Goal: Task Accomplishment & Management: Use online tool/utility

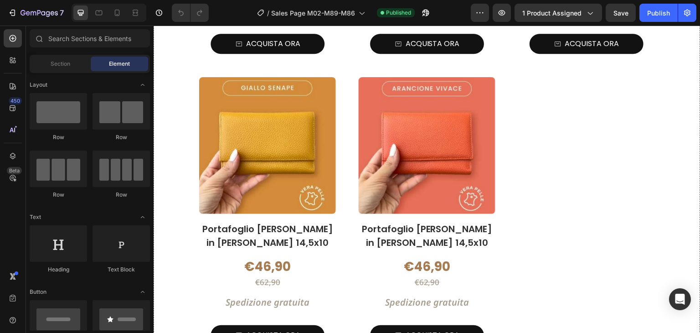
scroll to position [3144, 0]
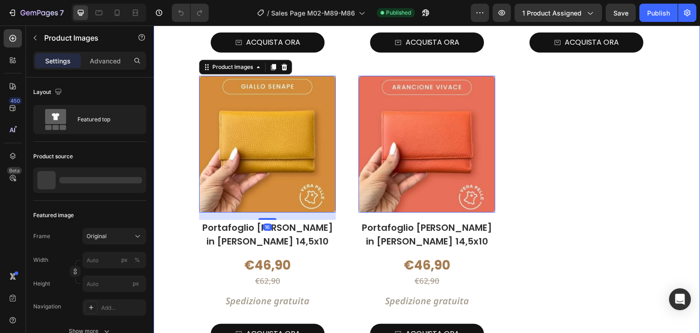
click at [186, 194] on div "Product Images 0 Portafoglio [PERSON_NAME] in [PERSON_NAME] 14,5x10 Product Tit…" at bounding box center [427, 71] width 547 height 575
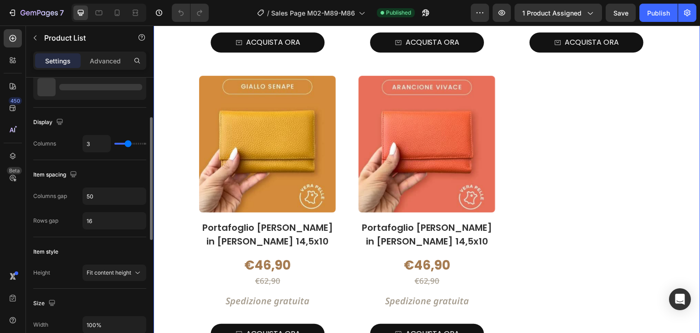
scroll to position [137, 0]
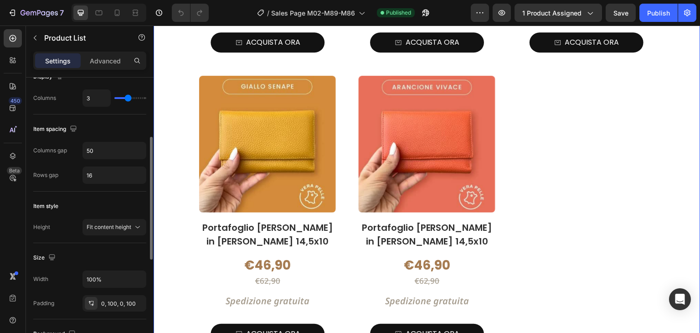
click at [337, 161] on div "Product Images Portafoglio [PERSON_NAME] in [PERSON_NAME] 14,5x10 Product Title…" at bounding box center [427, 71] width 456 height 575
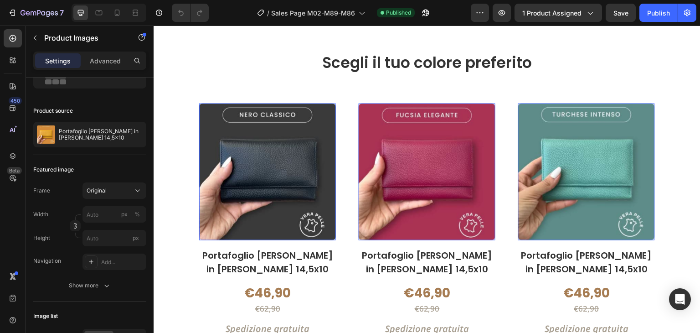
scroll to position [2825, 0]
click at [332, 146] on img at bounding box center [267, 171] width 137 height 137
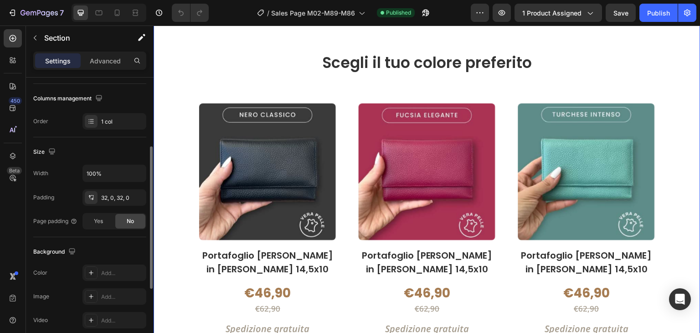
scroll to position [0, 0]
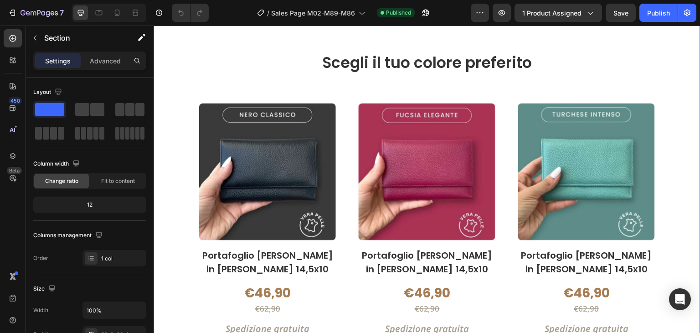
click at [212, 108] on img at bounding box center [267, 171] width 137 height 137
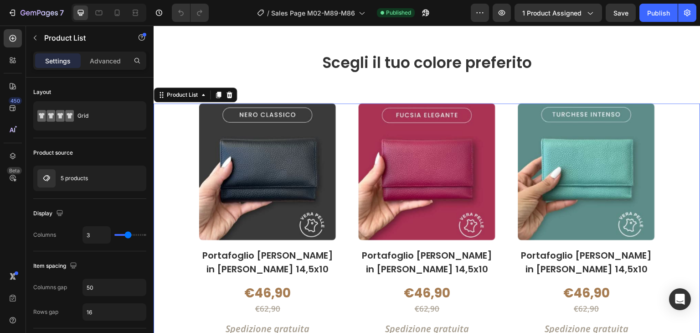
click at [184, 93] on div "Product List" at bounding box center [182, 95] width 35 height 8
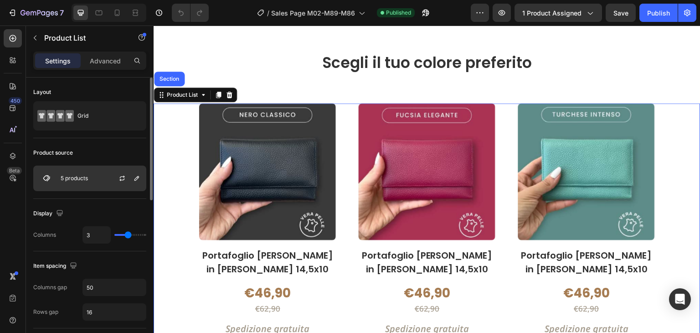
click at [98, 173] on div "5 products" at bounding box center [89, 178] width 113 height 26
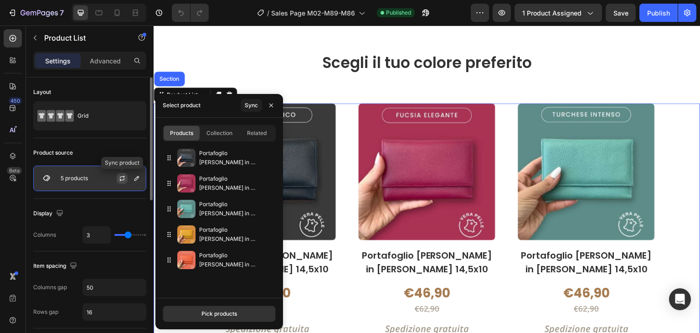
click at [121, 175] on icon "button" at bounding box center [121, 178] width 7 height 7
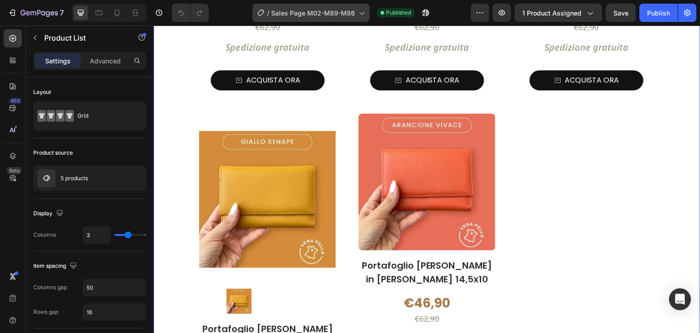
scroll to position [3098, 0]
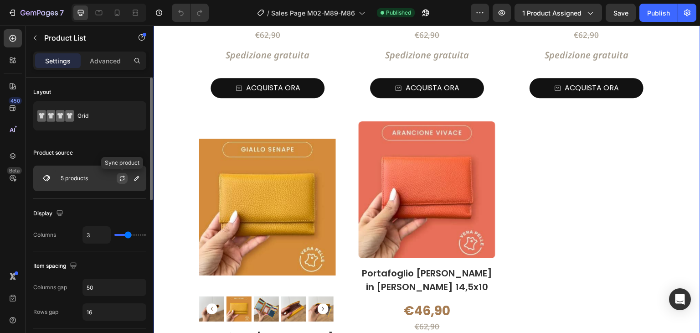
click at [121, 175] on icon "button" at bounding box center [121, 178] width 7 height 7
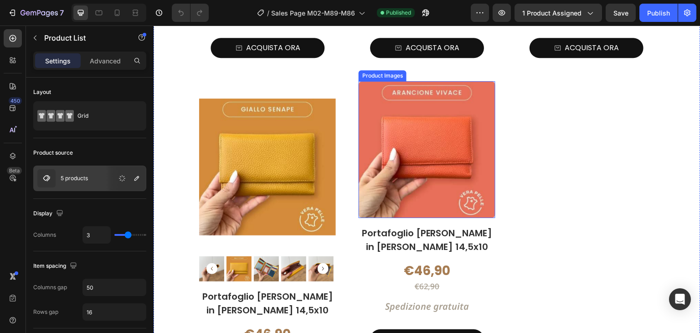
scroll to position [3144, 0]
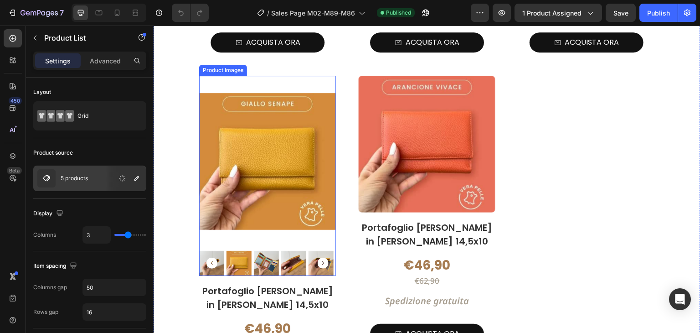
click at [269, 257] on img at bounding box center [266, 263] width 25 height 25
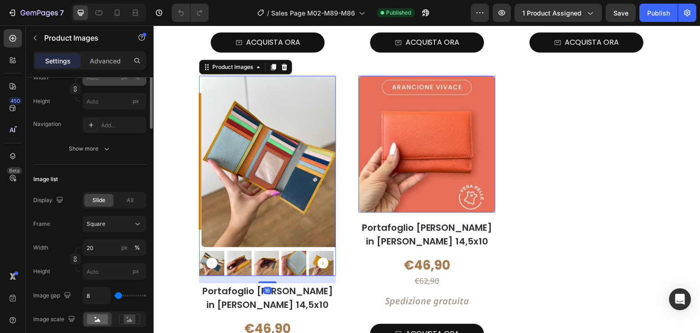
scroll to position [228, 0]
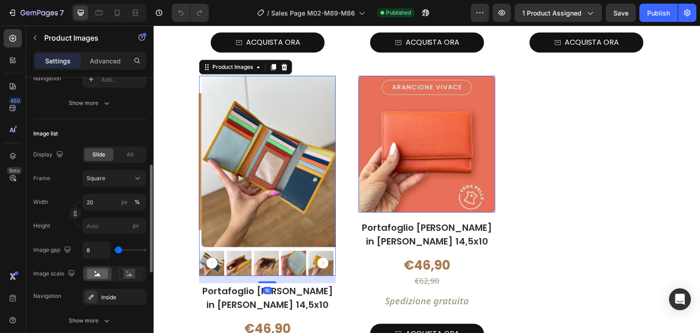
click at [106, 210] on div "Width 20 px % Height px" at bounding box center [89, 214] width 113 height 40
click at [106, 203] on input "20" at bounding box center [114, 202] width 64 height 16
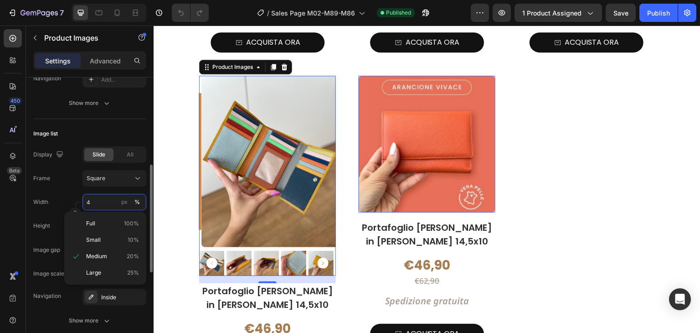
type input "40"
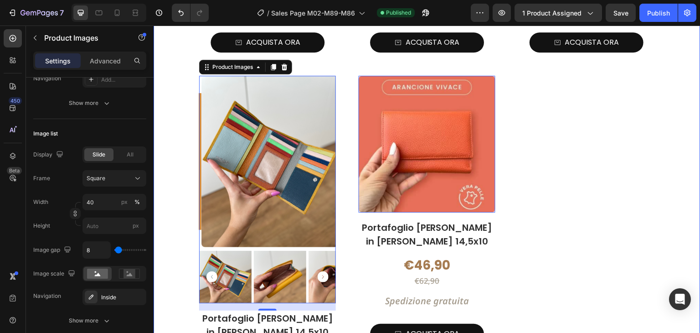
click at [590, 169] on div "Product Images 0 Portafoglio [PERSON_NAME] in [PERSON_NAME] 14,5x10 Product Tit…" at bounding box center [427, 117] width 456 height 666
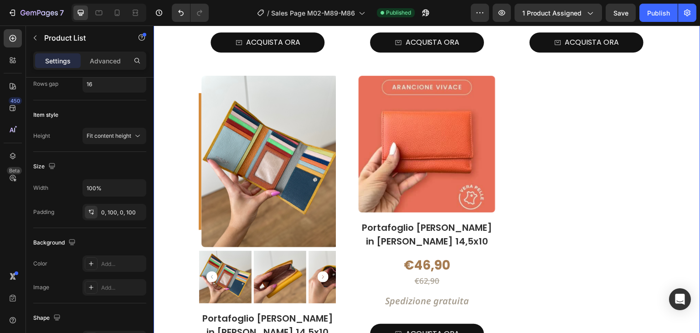
scroll to position [0, 0]
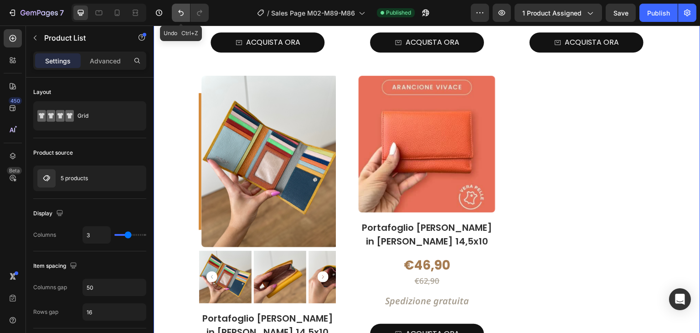
click at [184, 9] on icon "Undo/Redo" at bounding box center [180, 12] width 9 height 9
click at [182, 15] on icon "Undo/Redo" at bounding box center [180, 13] width 5 height 6
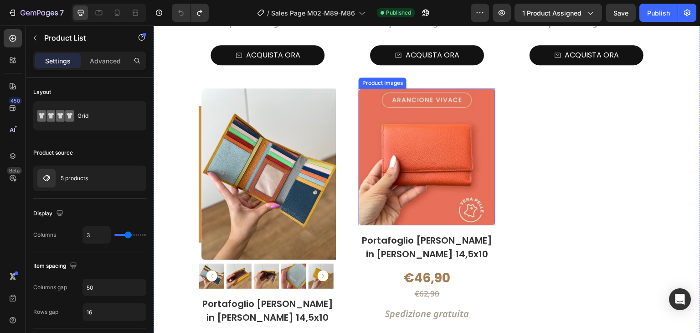
scroll to position [3144, 0]
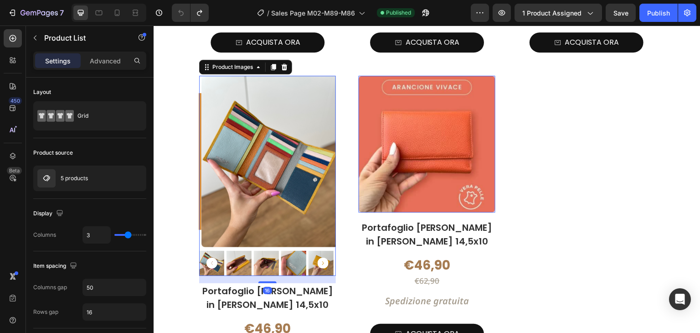
click at [277, 199] on img at bounding box center [269, 161] width 137 height 171
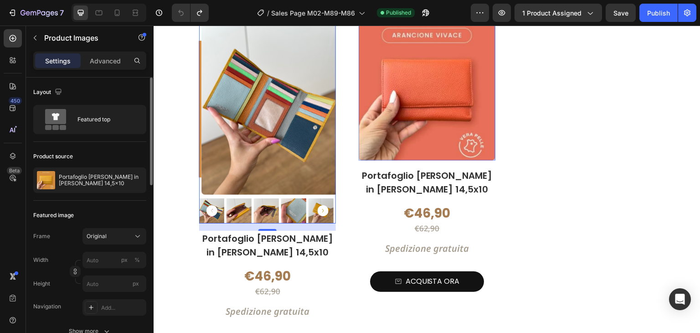
scroll to position [46, 0]
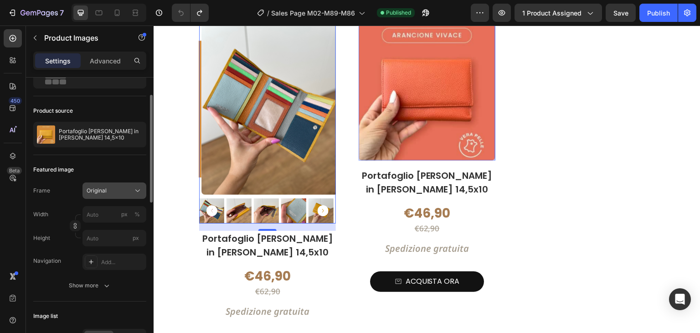
click at [108, 188] on div "Original" at bounding box center [109, 190] width 45 height 8
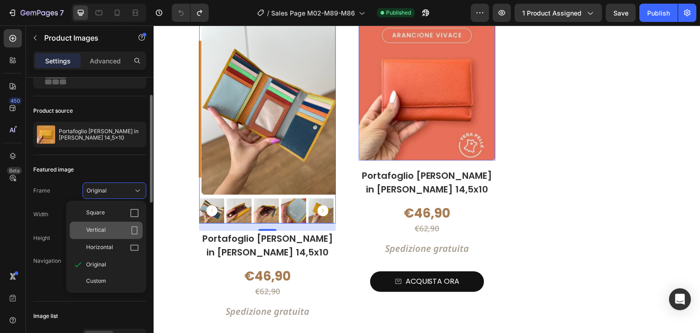
click at [114, 226] on div "Vertical" at bounding box center [112, 230] width 53 height 9
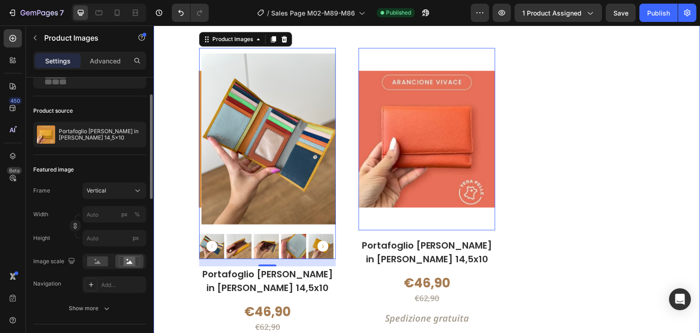
scroll to position [3128, 0]
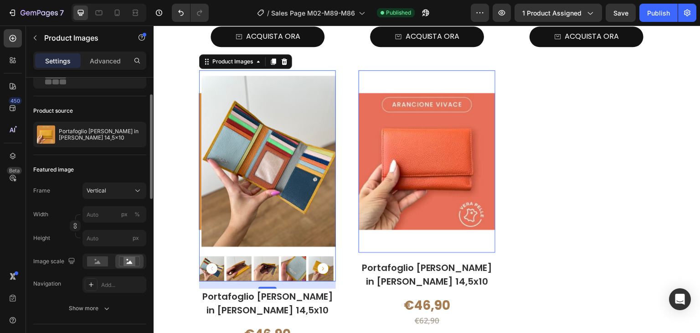
click at [233, 243] on img at bounding box center [269, 161] width 137 height 182
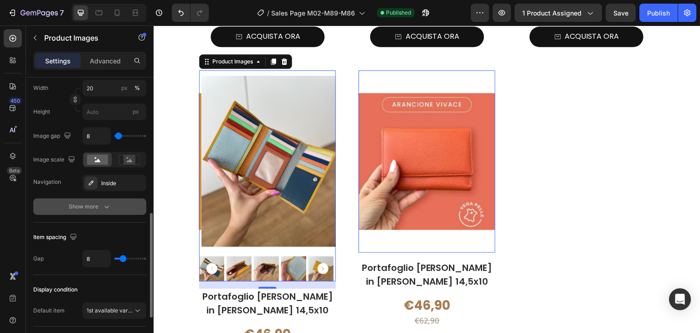
scroll to position [410, 0]
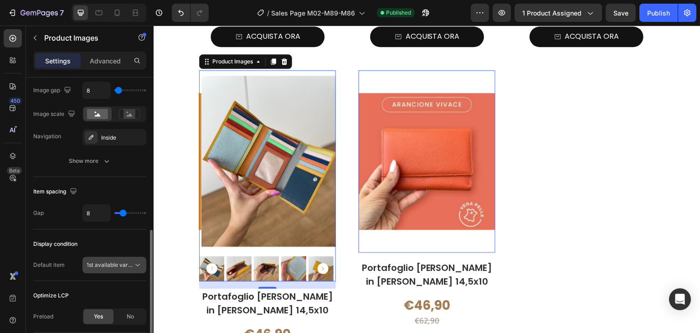
click at [93, 270] on button "1st available variant" at bounding box center [114, 265] width 64 height 16
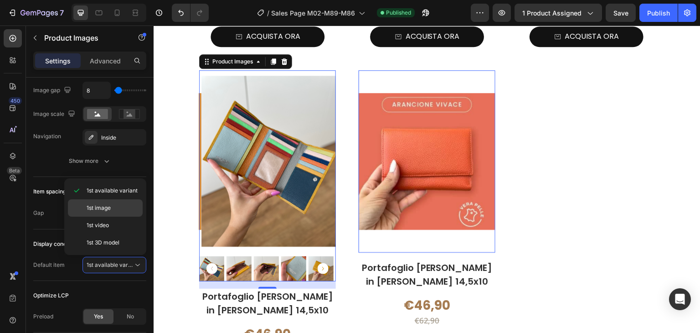
click at [113, 216] on div "1st image" at bounding box center [105, 224] width 75 height 17
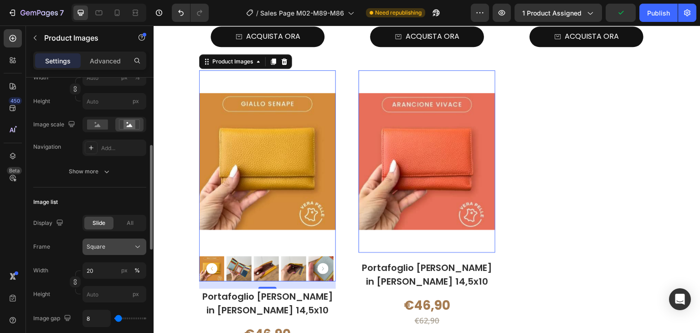
scroll to position [228, 0]
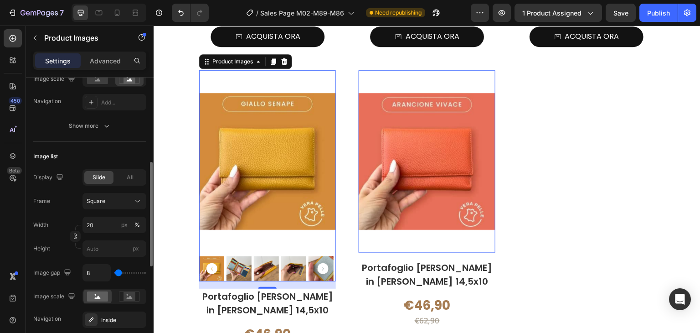
click at [108, 201] on div "Square" at bounding box center [109, 201] width 45 height 8
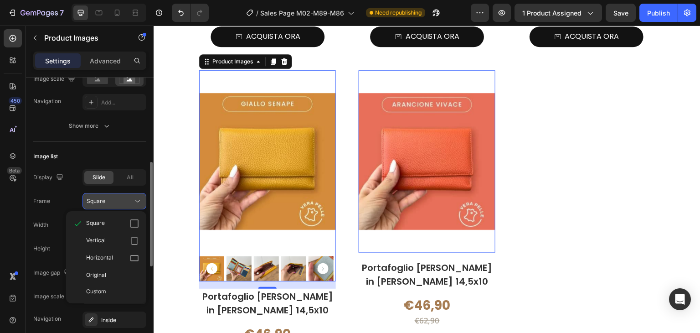
click at [108, 201] on div "Square" at bounding box center [109, 201] width 45 height 8
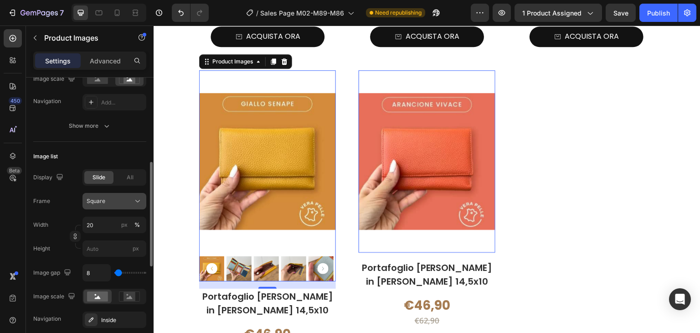
scroll to position [91, 0]
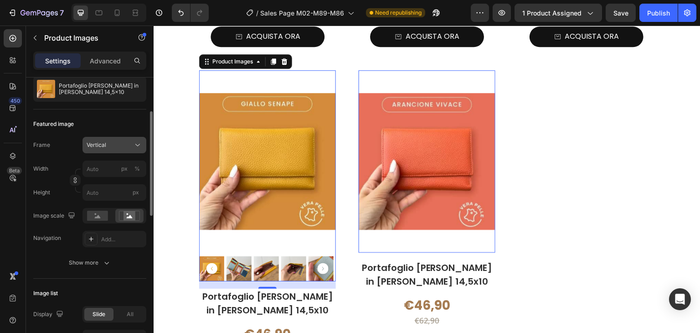
click at [110, 146] on div "Vertical" at bounding box center [109, 145] width 45 height 8
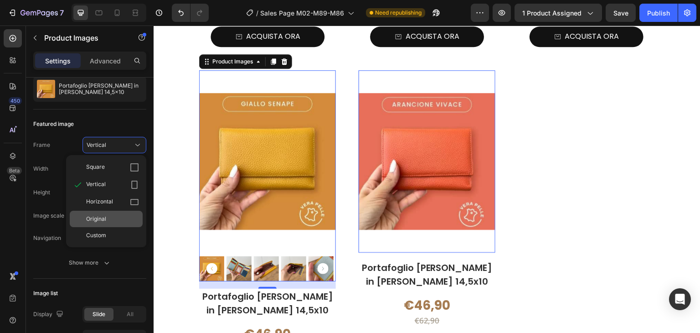
click at [102, 217] on span "Original" at bounding box center [96, 219] width 20 height 8
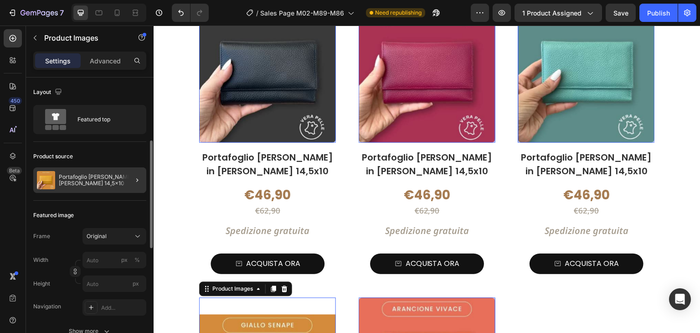
scroll to position [46, 0]
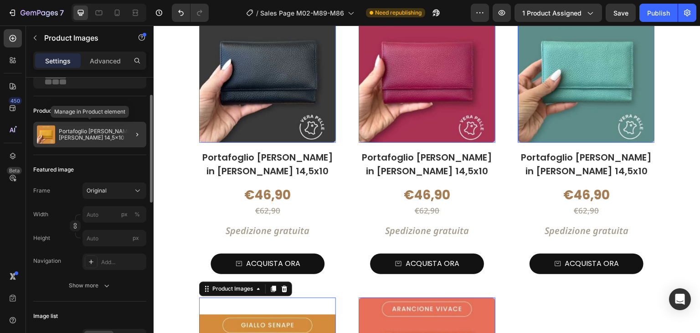
click at [109, 128] on p "Portafoglio [PERSON_NAME] in [PERSON_NAME] 14,5x10" at bounding box center [101, 134] width 84 height 13
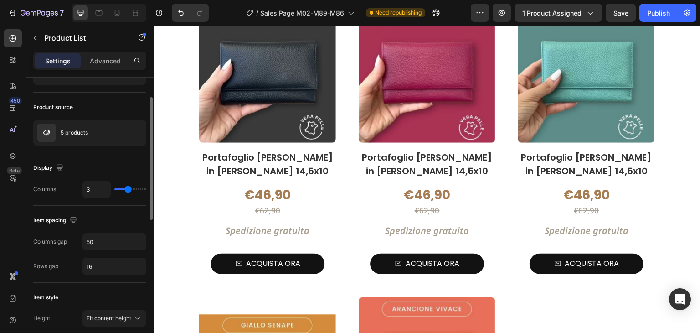
scroll to position [0, 0]
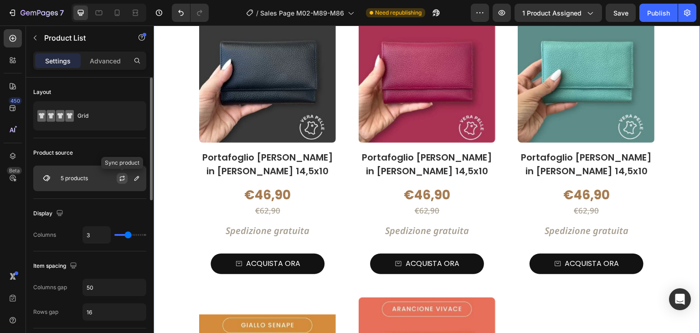
click at [123, 180] on icon "button" at bounding box center [121, 178] width 7 height 7
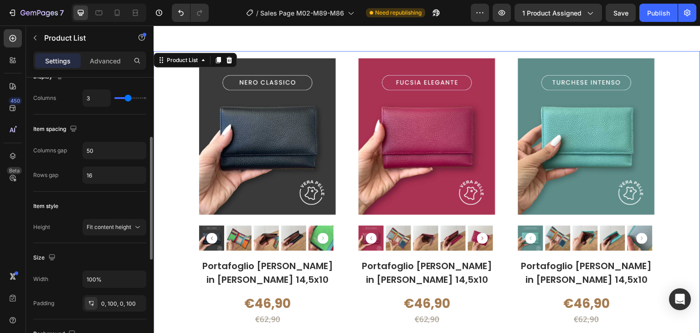
scroll to position [182, 0]
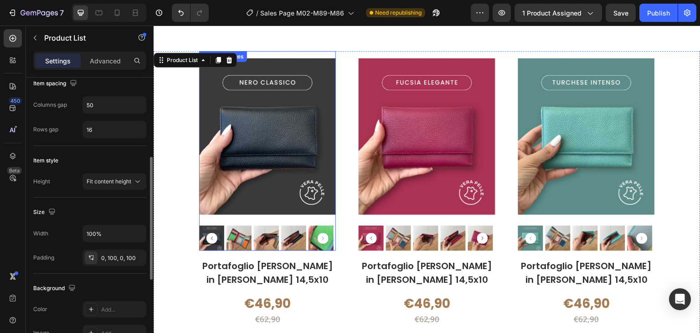
click at [209, 216] on img at bounding box center [267, 136] width 137 height 171
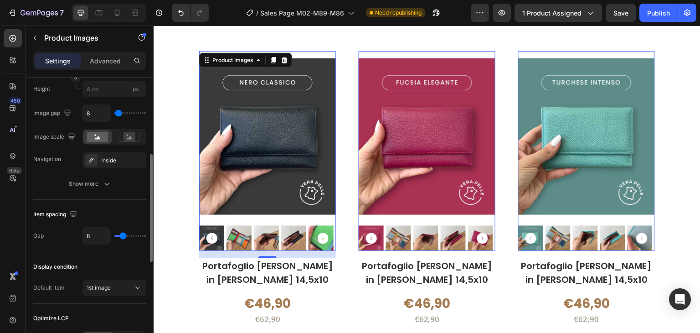
scroll to position [319, 0]
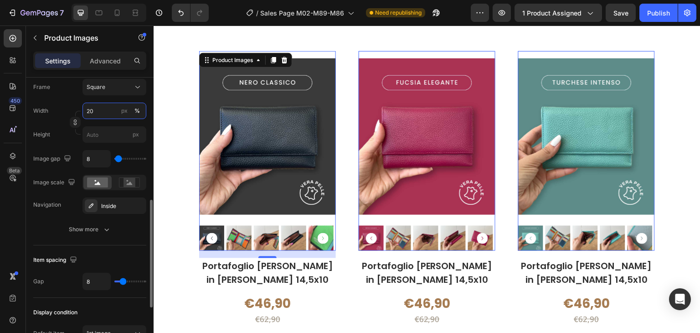
click at [94, 110] on input "20" at bounding box center [114, 111] width 64 height 16
type input "40"
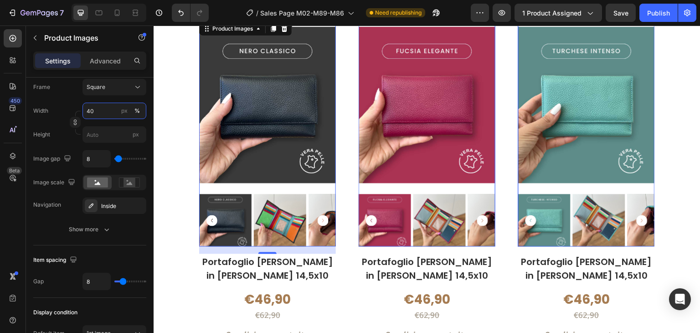
scroll to position [2856, 0]
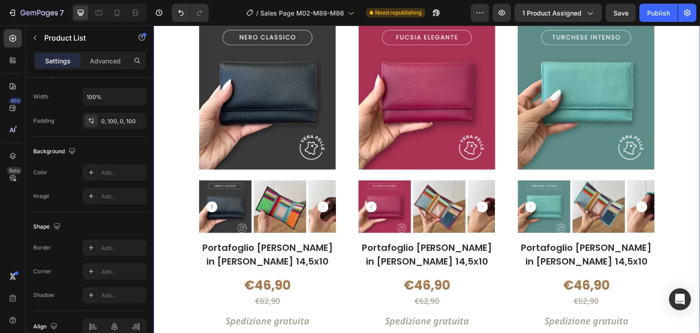
scroll to position [0, 0]
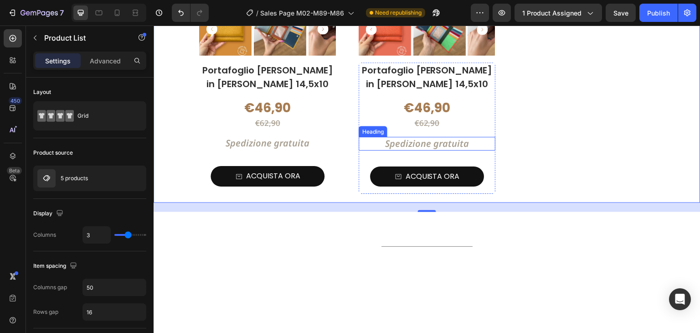
scroll to position [3448, 0]
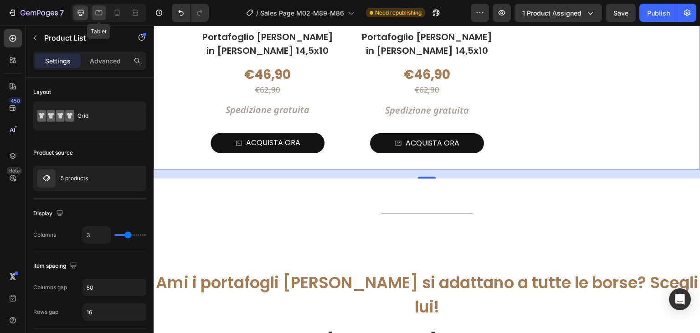
click at [99, 9] on icon at bounding box center [98, 12] width 9 height 9
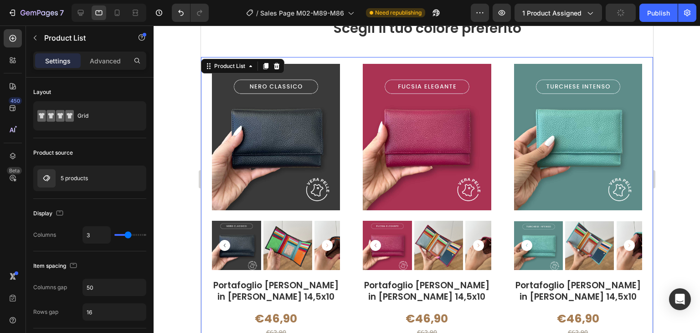
scroll to position [2776, 0]
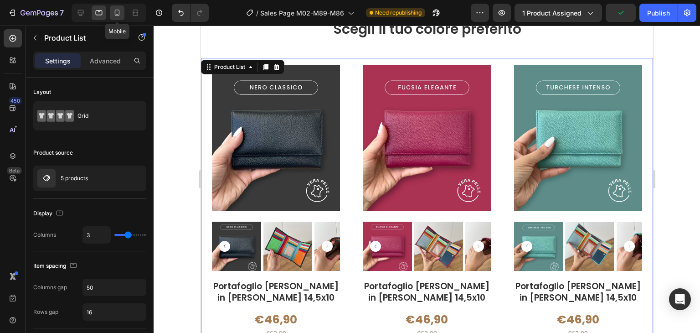
click at [117, 11] on icon at bounding box center [117, 12] width 9 height 9
type input "1"
type input "8"
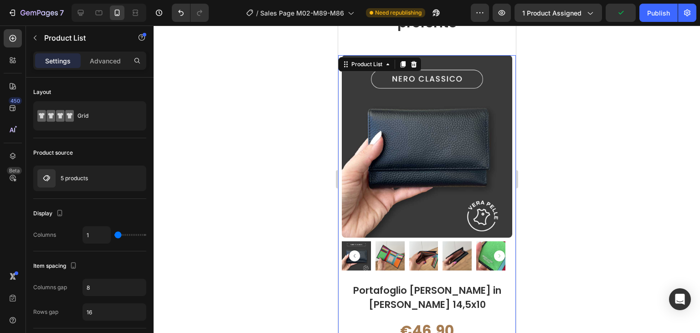
scroll to position [2687, 0]
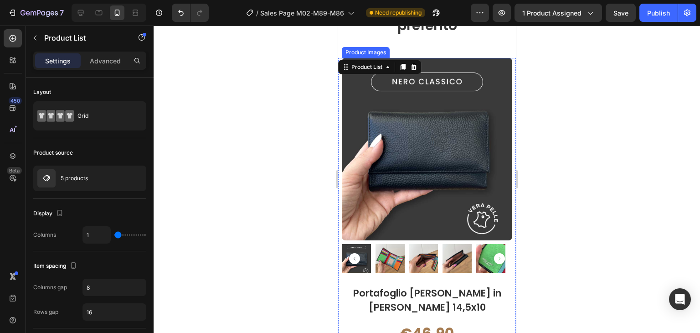
click at [382, 248] on img at bounding box center [389, 258] width 29 height 29
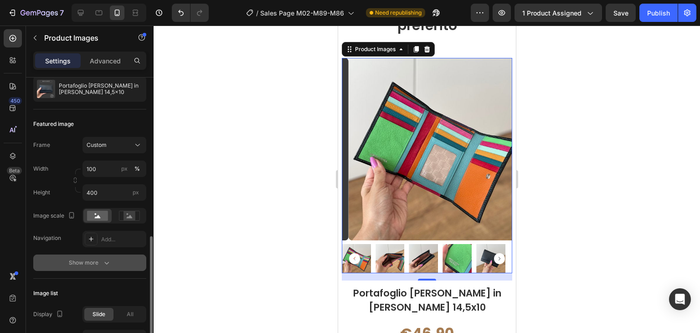
scroll to position [228, 0]
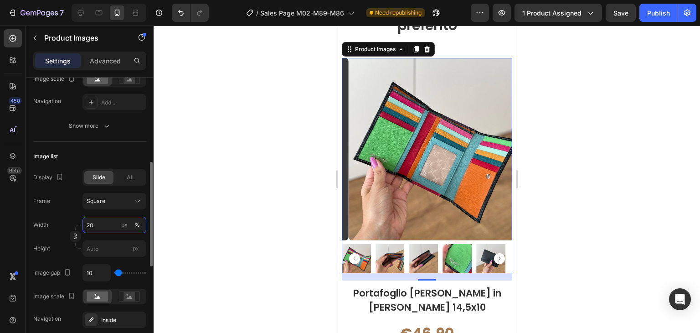
click at [110, 228] on input "20" at bounding box center [114, 224] width 64 height 16
type input "40"
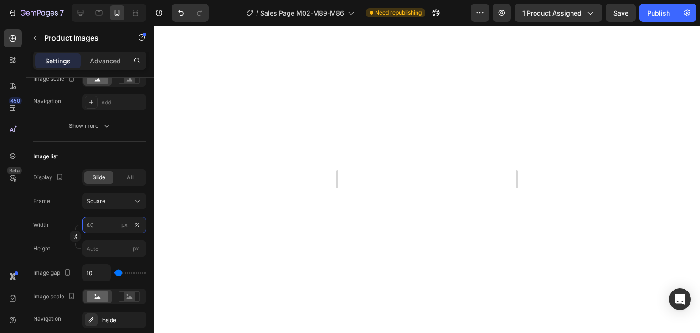
scroll to position [3596, 0]
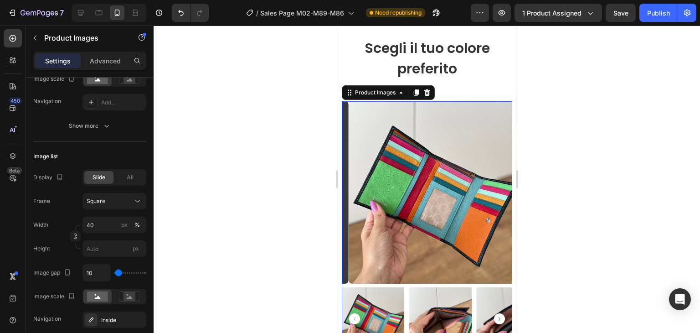
click at [589, 185] on div at bounding box center [427, 179] width 546 height 307
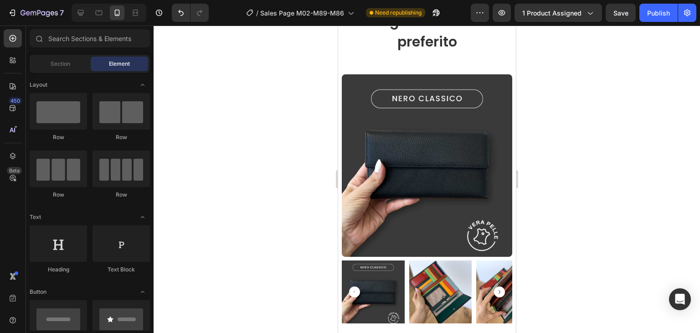
scroll to position [2649, 0]
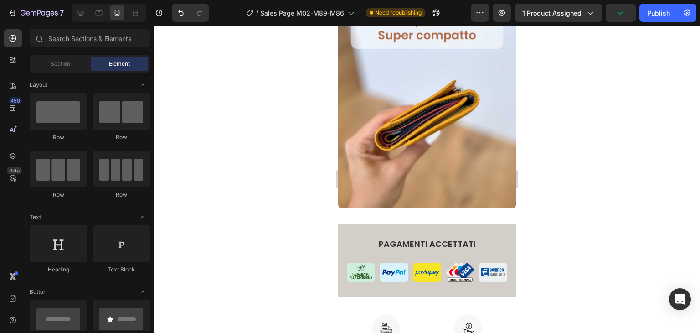
drag, startPoint x: 513, startPoint y: 109, endPoint x: 858, endPoint y: 225, distance: 364.3
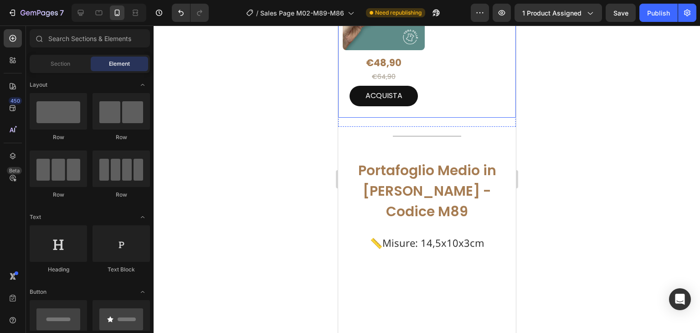
scroll to position [13934, 0]
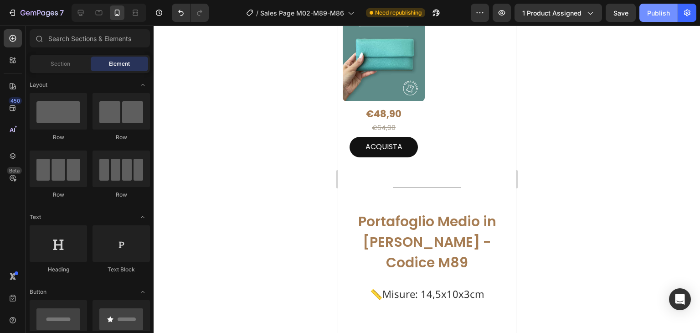
click at [665, 15] on div "Publish" at bounding box center [658, 13] width 23 height 10
